Goal: Find specific fact: Find specific fact

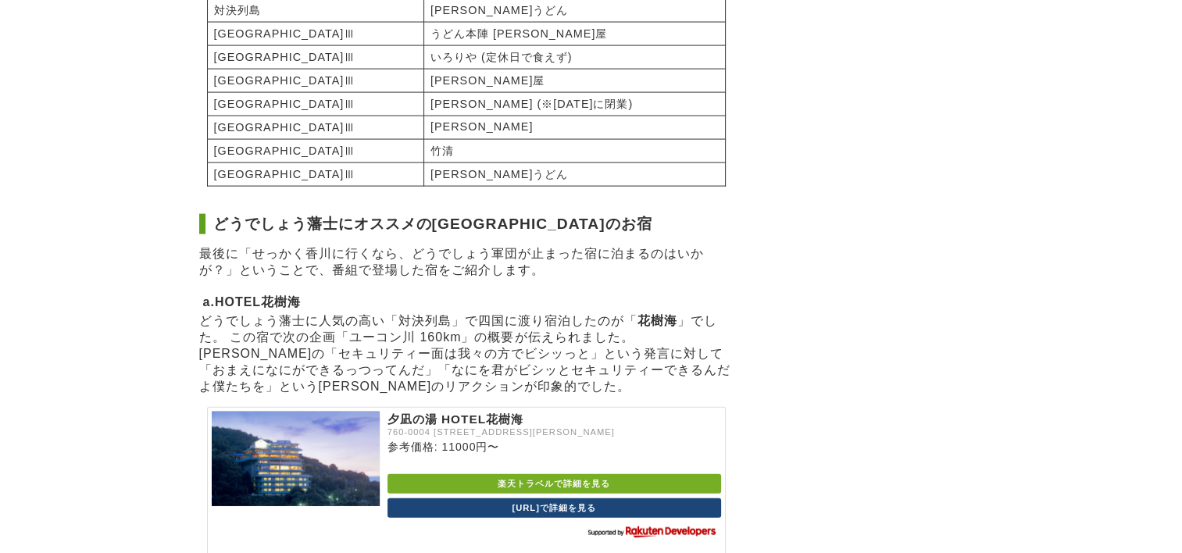
scroll to position [3358, 0]
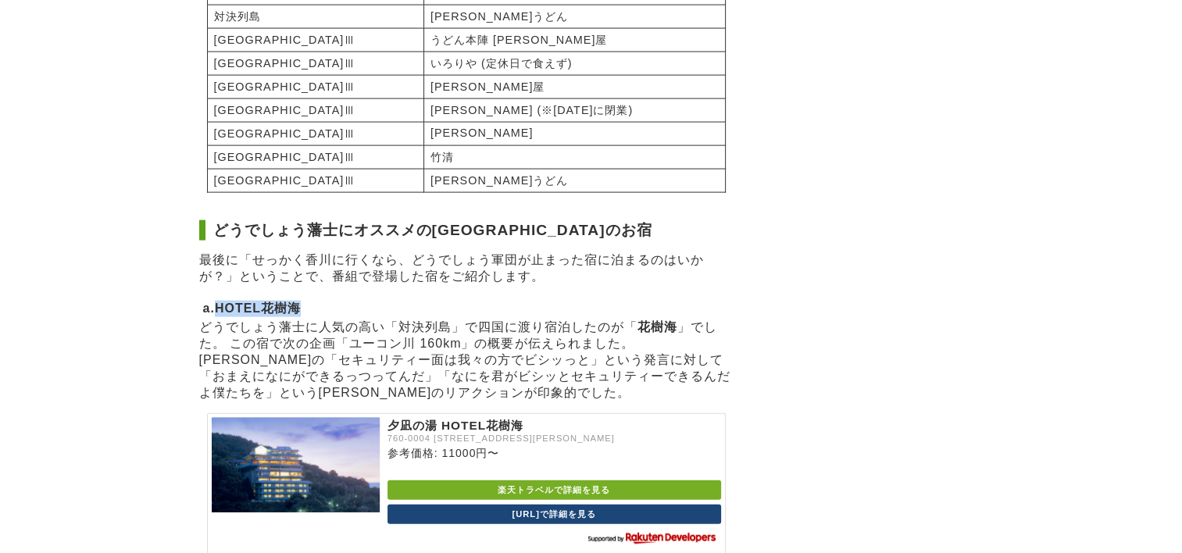
drag, startPoint x: 223, startPoint y: 182, endPoint x: 305, endPoint y: 178, distance: 82.1
click at [301, 301] on strong "HOTEL花樹海" at bounding box center [258, 307] width 86 height 13
drag, startPoint x: 305, startPoint y: 178, endPoint x: 284, endPoint y: 186, distance: 21.8
copy strong "HOTEL花樹海"
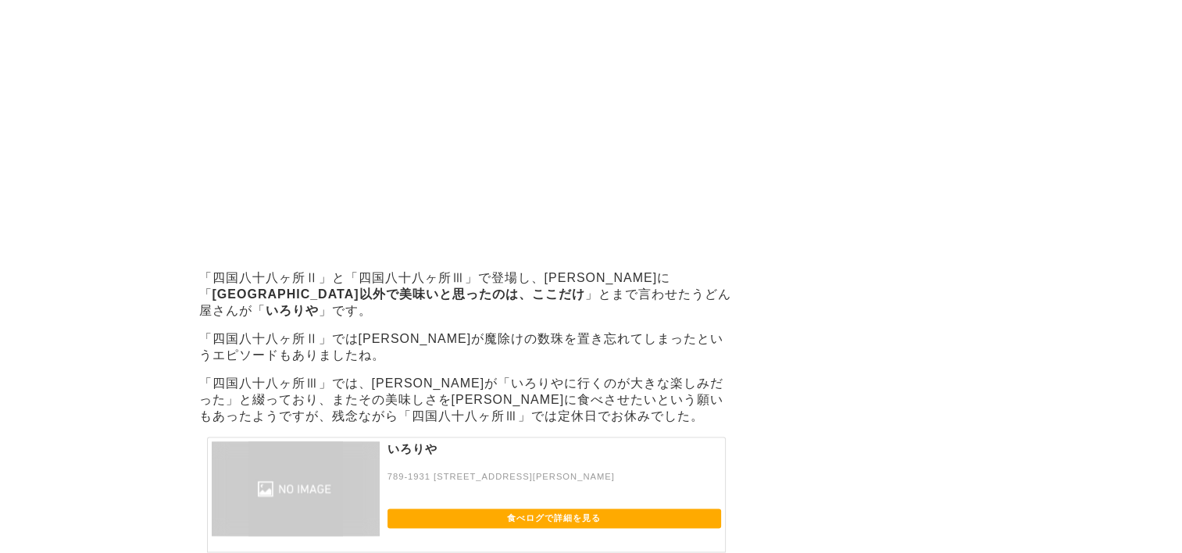
scroll to position [1874, 0]
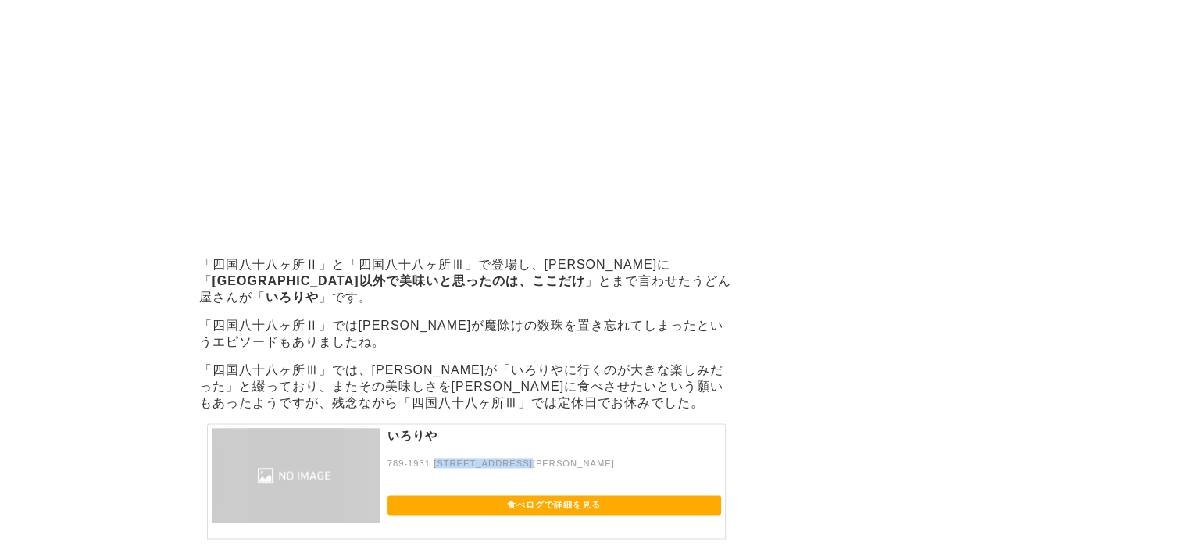
drag, startPoint x: 434, startPoint y: 328, endPoint x: 563, endPoint y: 330, distance: 128.9
click at [563, 458] on p "789-1931 [STREET_ADDRESS][PERSON_NAME]" at bounding box center [553, 470] width 333 height 24
drag, startPoint x: 563, startPoint y: 330, endPoint x: 555, endPoint y: 328, distance: 8.2
copy p "高知県幡多郡黒潮町入野558-2"
